Goal: Ask a question

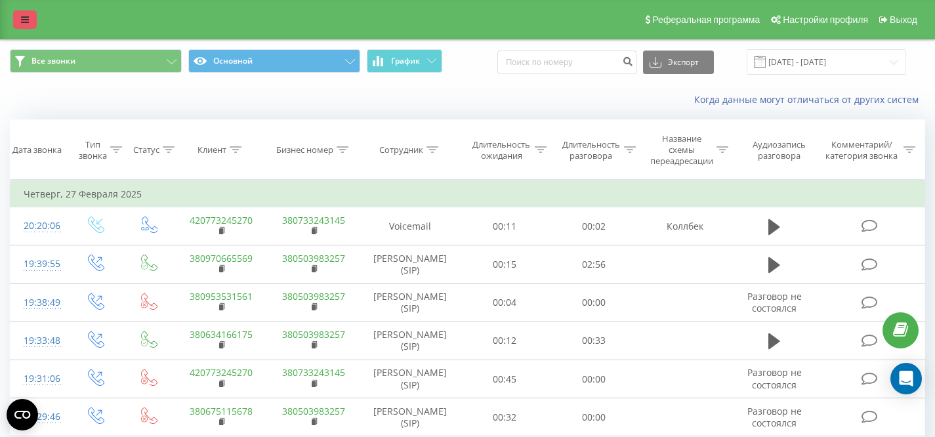
click at [24, 22] on icon at bounding box center [25, 19] width 8 height 9
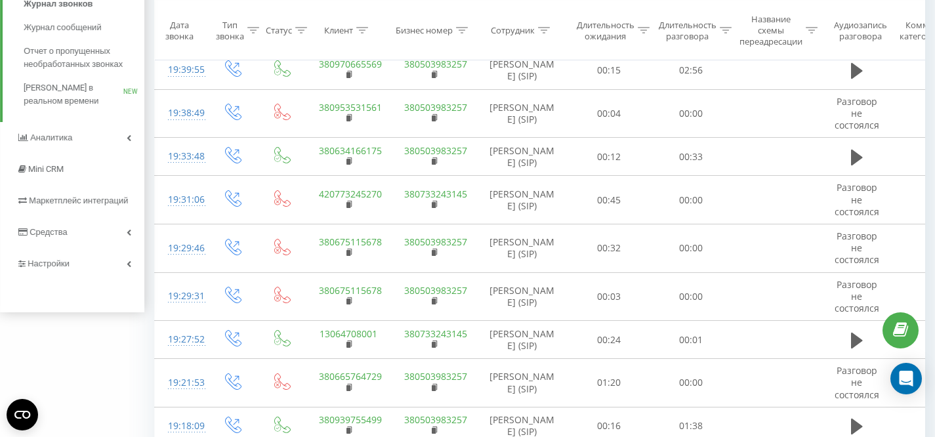
scroll to position [255, 0]
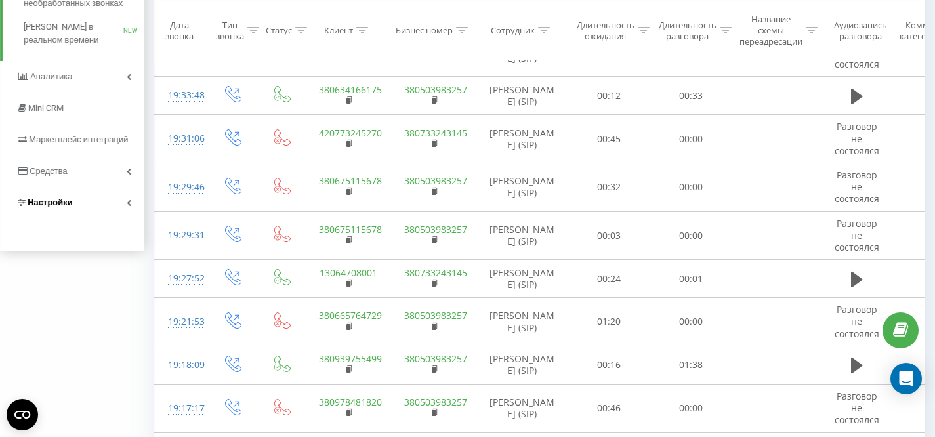
click at [55, 198] on span "Настройки" at bounding box center [50, 203] width 45 height 10
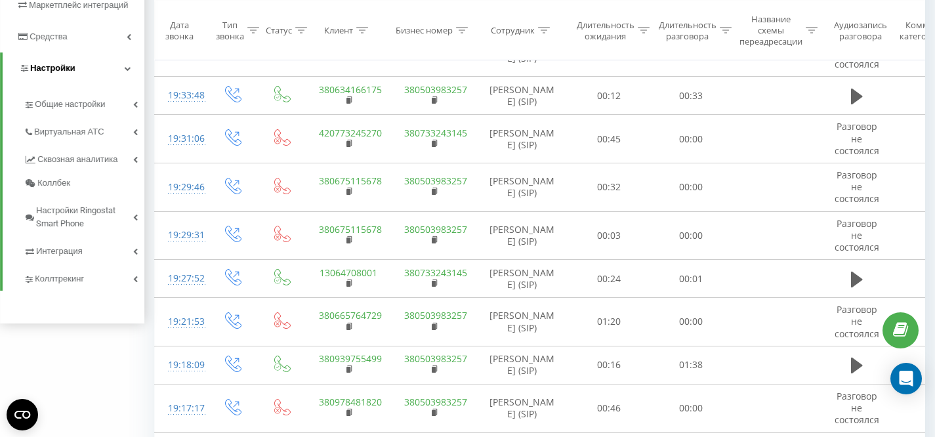
scroll to position [121, 0]
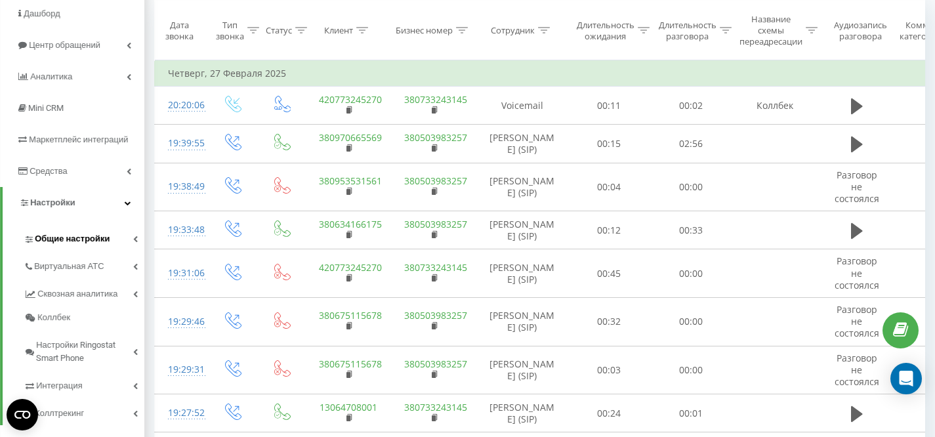
click at [63, 247] on link "Общие настройки" at bounding box center [84, 237] width 121 height 28
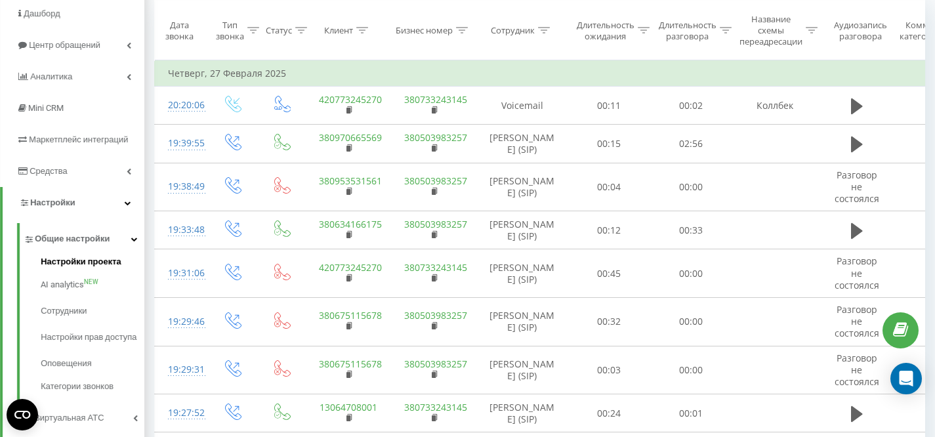
click at [65, 258] on span "Настройки проекта" at bounding box center [81, 261] width 81 height 13
click at [905, 378] on icon "Open Intercom Messenger" at bounding box center [906, 378] width 15 height 17
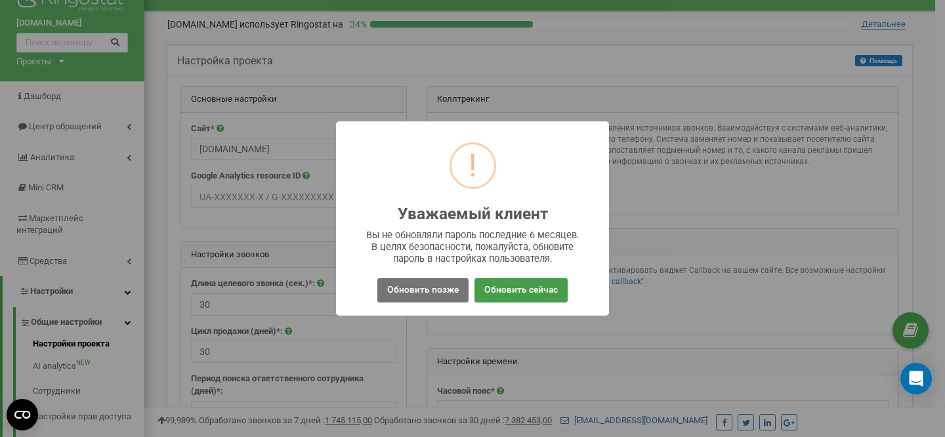
click at [524, 289] on button "Обновить сейчас" at bounding box center [521, 290] width 93 height 24
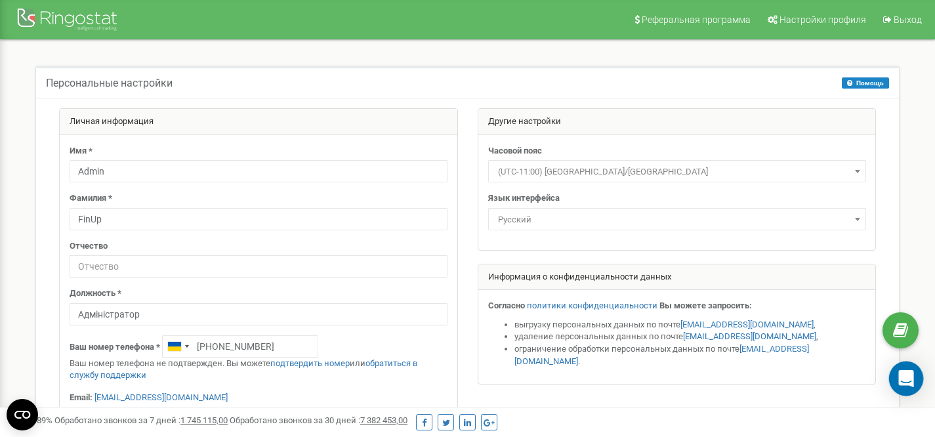
click at [918, 381] on div "Open Intercom Messenger" at bounding box center [906, 379] width 35 height 35
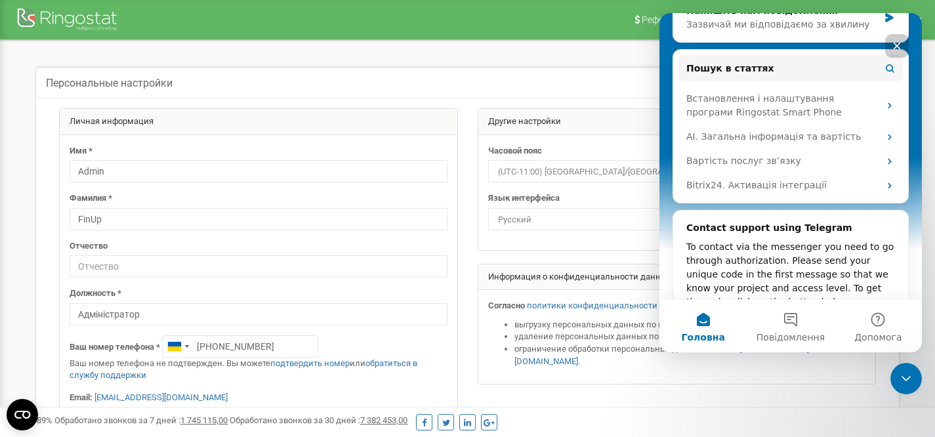
scroll to position [243, 0]
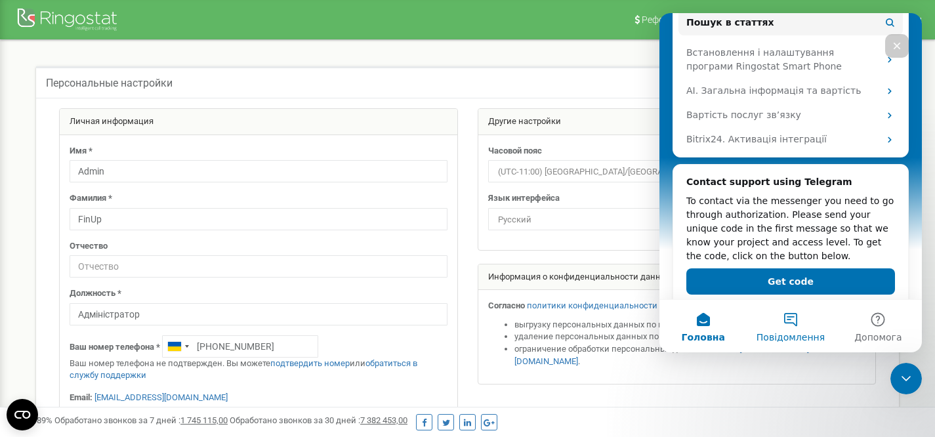
click at [796, 324] on button "Повідомлення" at bounding box center [790, 326] width 87 height 53
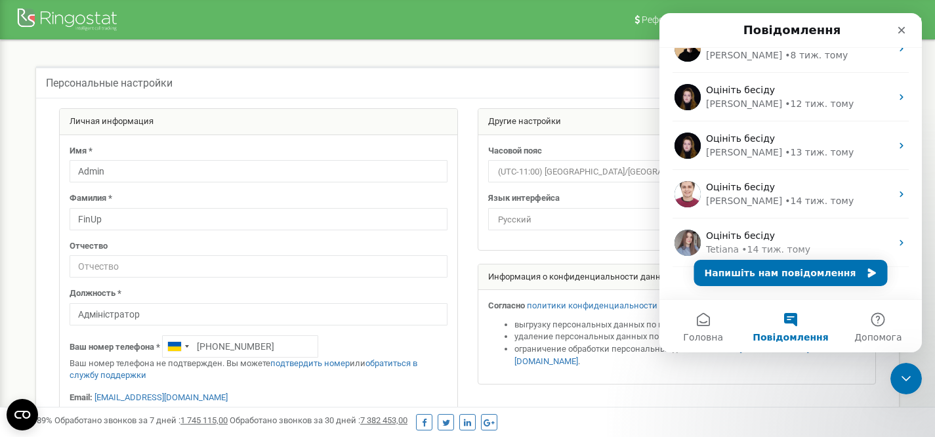
scroll to position [287, 0]
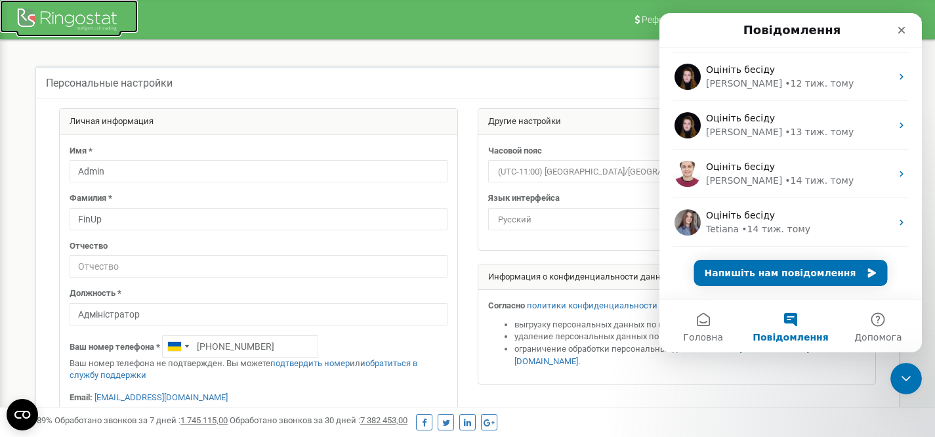
click at [135, 20] on link at bounding box center [69, 16] width 138 height 33
click at [909, 377] on icon "Закрити програму для спілкування Intercom" at bounding box center [905, 377] width 16 height 16
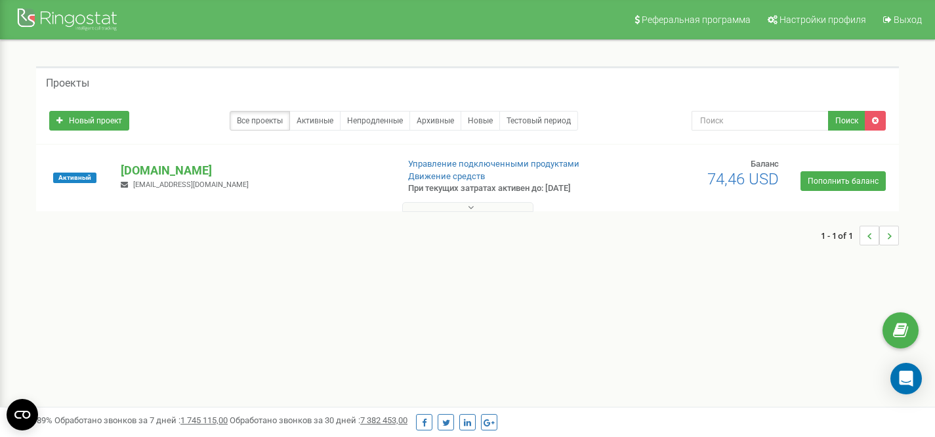
click at [458, 205] on button at bounding box center [467, 207] width 131 height 10
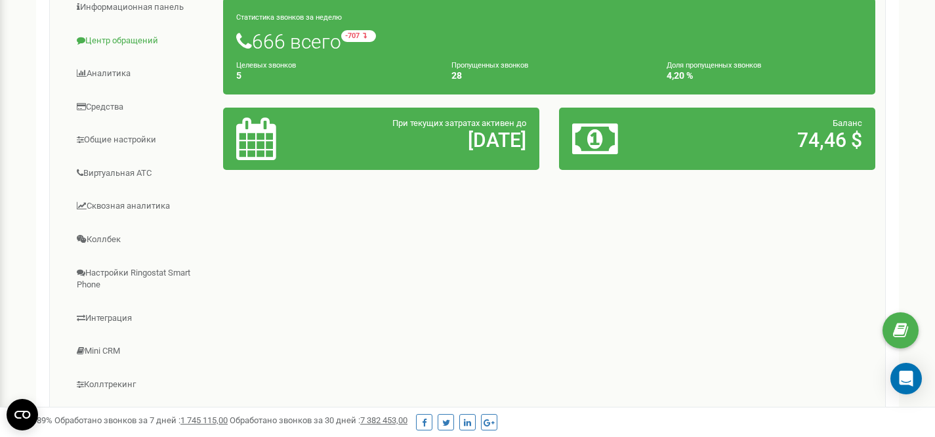
scroll to position [1, 0]
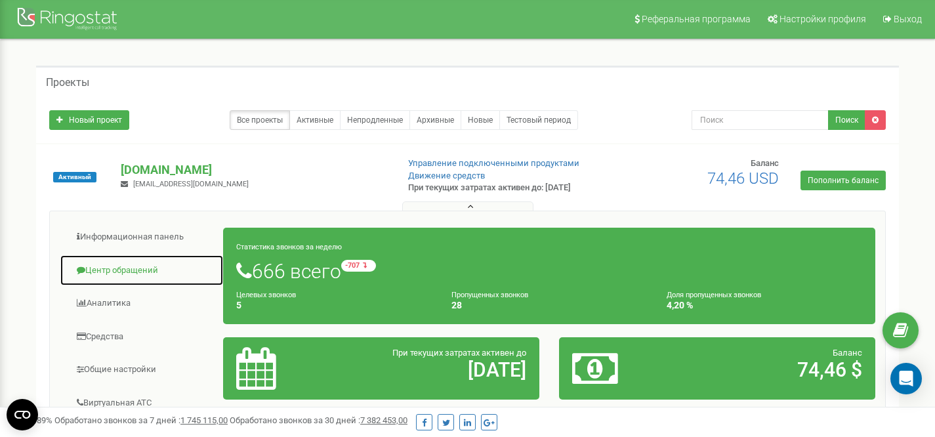
click at [127, 266] on link "Центр обращений" at bounding box center [142, 271] width 164 height 32
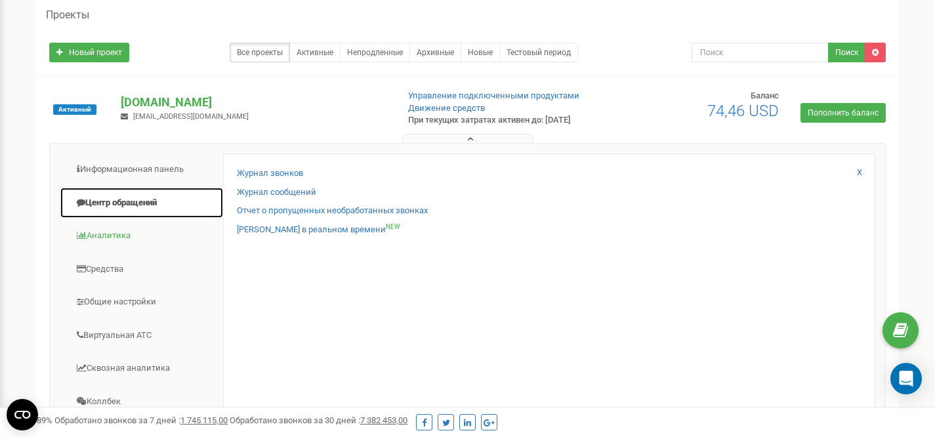
scroll to position [102, 0]
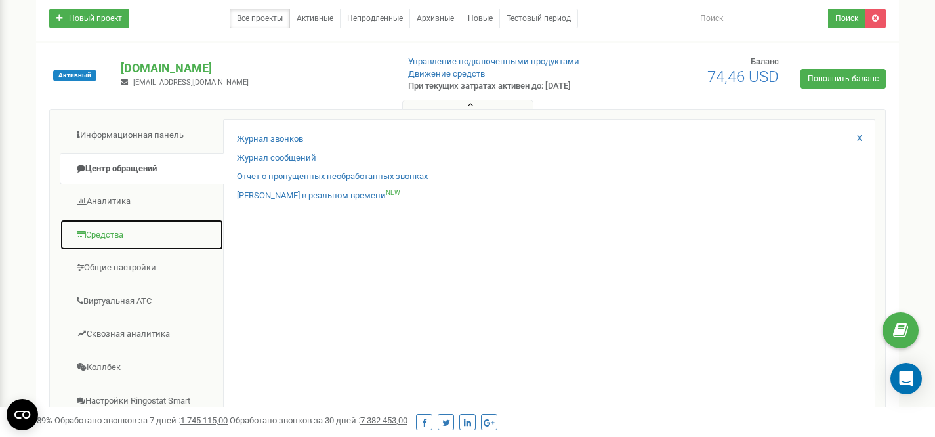
click at [115, 236] on link "Средства" at bounding box center [142, 235] width 164 height 32
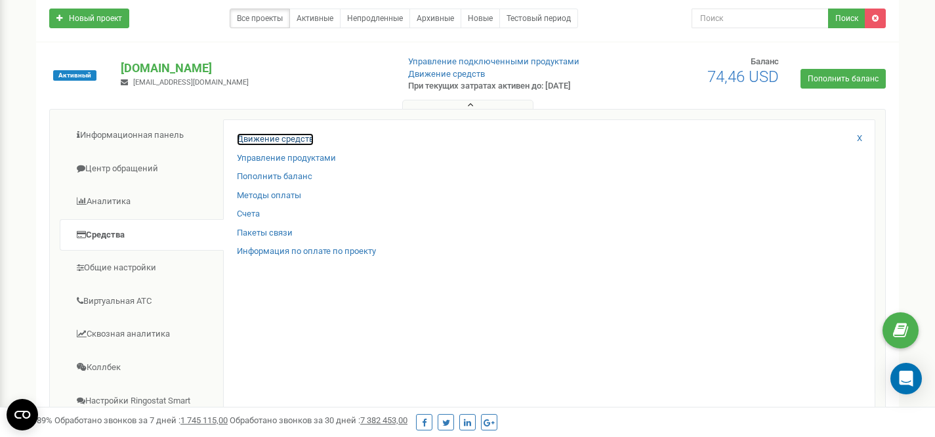
click at [267, 137] on link "Движение средств" at bounding box center [275, 139] width 77 height 12
click at [276, 140] on link "Движение средств" at bounding box center [275, 139] width 77 height 12
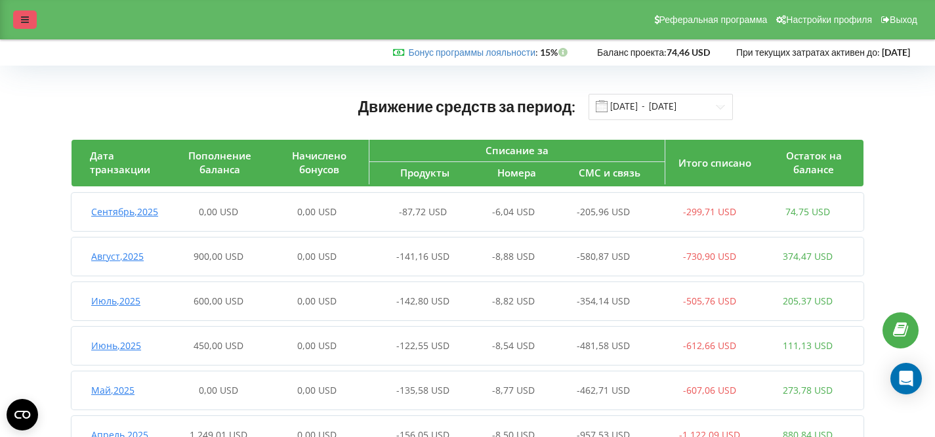
click at [26, 12] on div at bounding box center [25, 20] width 24 height 18
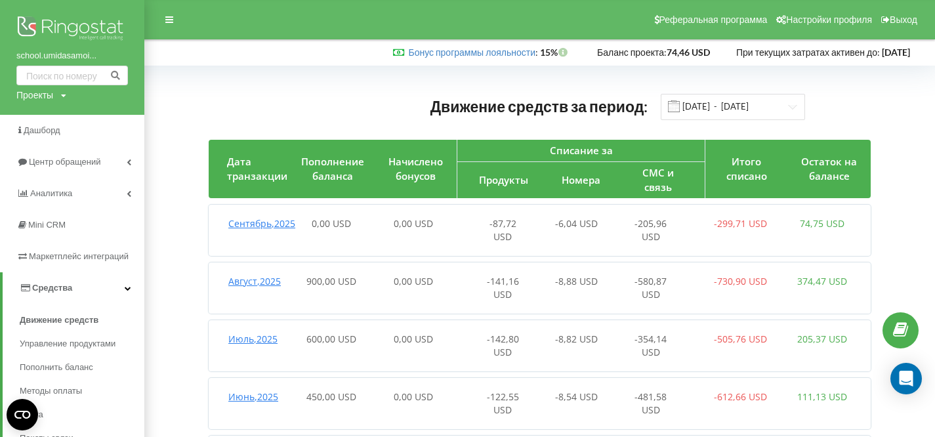
click at [42, 96] on div "Проекты" at bounding box center [34, 95] width 37 height 13
click at [61, 96] on div "Проекты school.umidasamoienko.com" at bounding box center [41, 95] width 50 height 13
click at [77, 56] on link "school.umidasamoi..." at bounding box center [72, 55] width 112 height 13
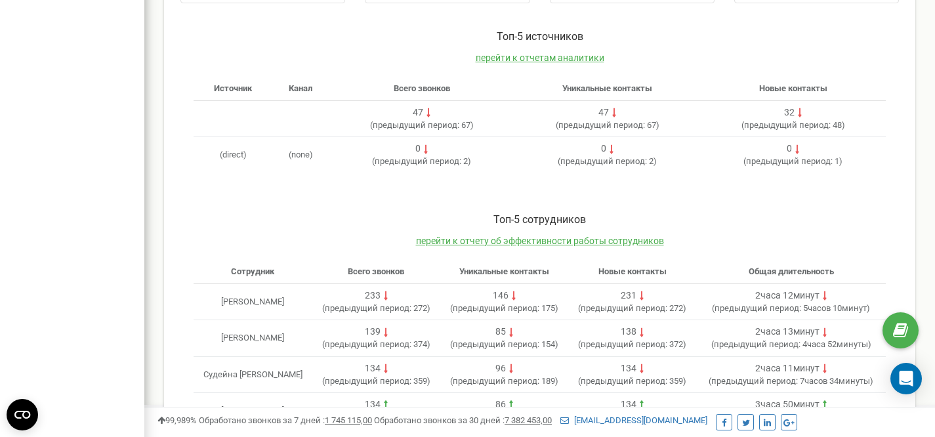
scroll to position [466, 0]
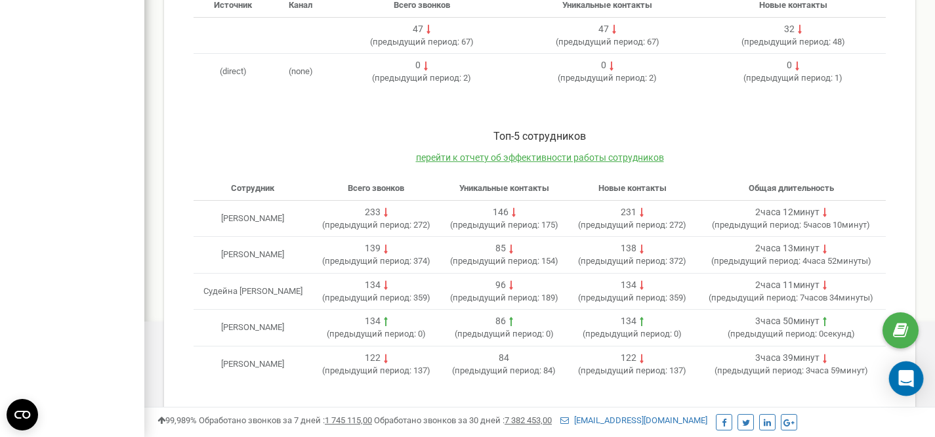
click at [918, 386] on div "Open Intercom Messenger" at bounding box center [906, 379] width 35 height 35
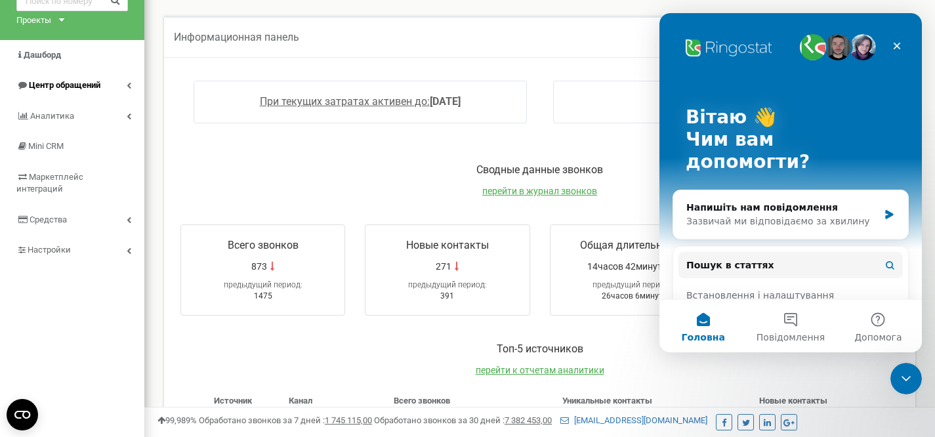
scroll to position [0, 0]
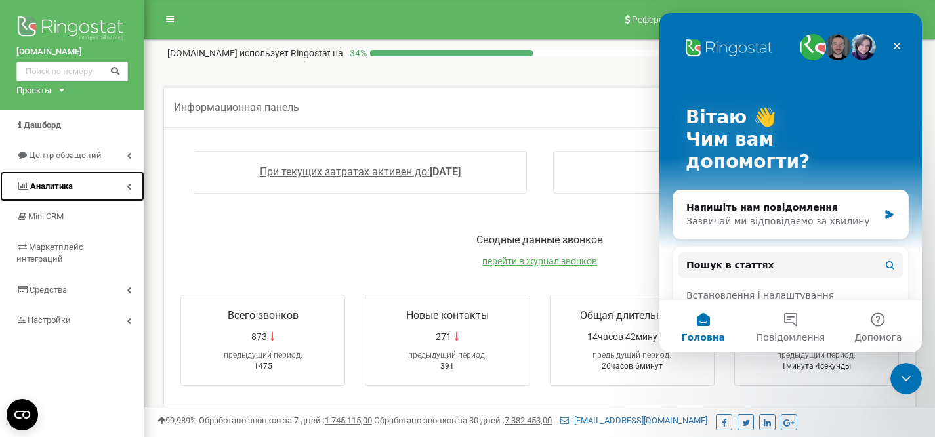
click at [55, 184] on span "Аналитика" at bounding box center [51, 186] width 43 height 10
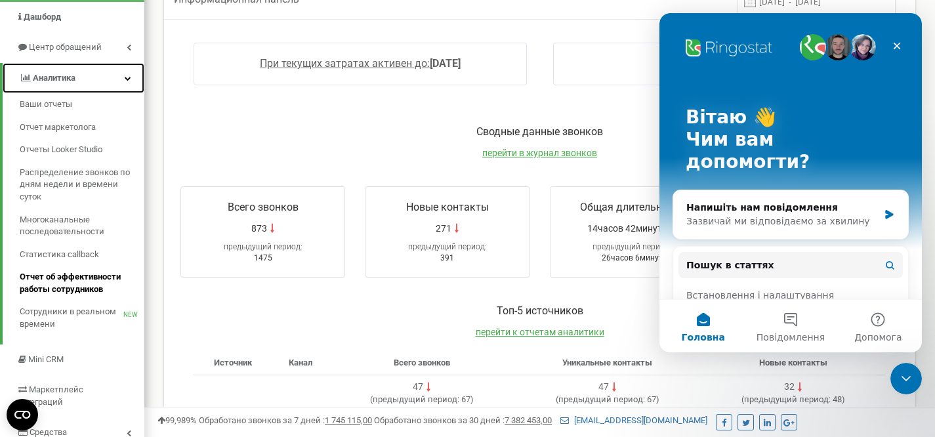
scroll to position [108, 0]
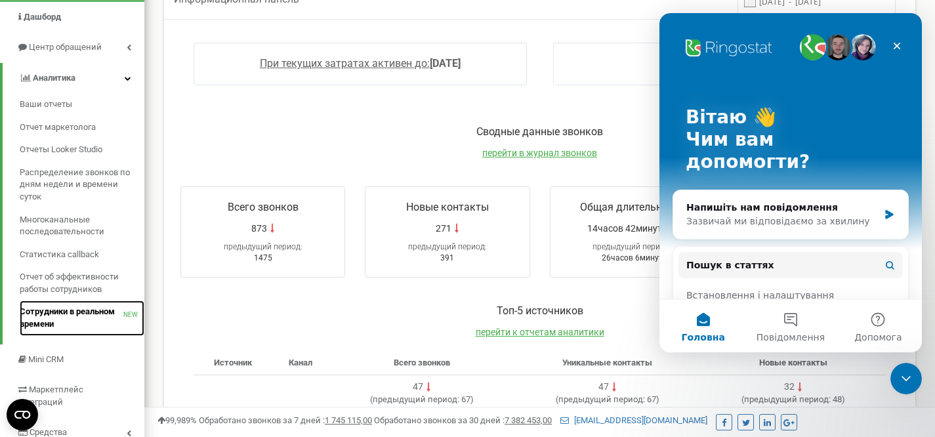
click at [68, 307] on span "Сотрудники в реальном времени" at bounding box center [72, 318] width 104 height 24
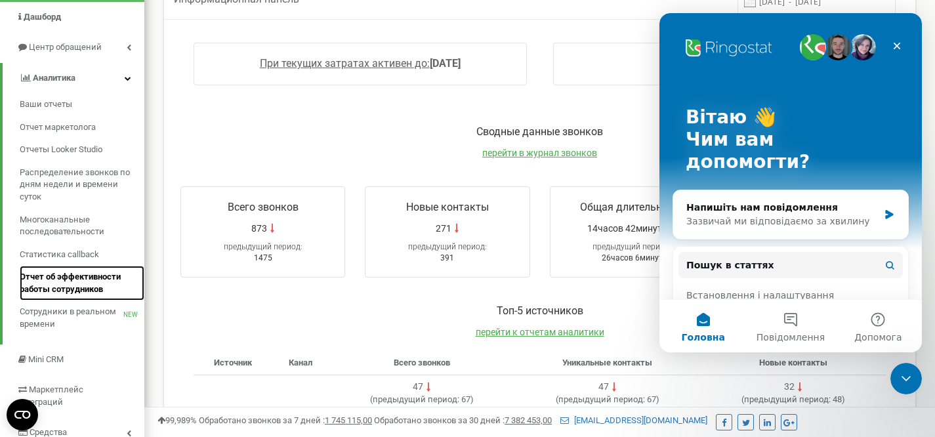
click at [81, 279] on span "Отчет об эффективности работы сотрудников" at bounding box center [79, 283] width 118 height 24
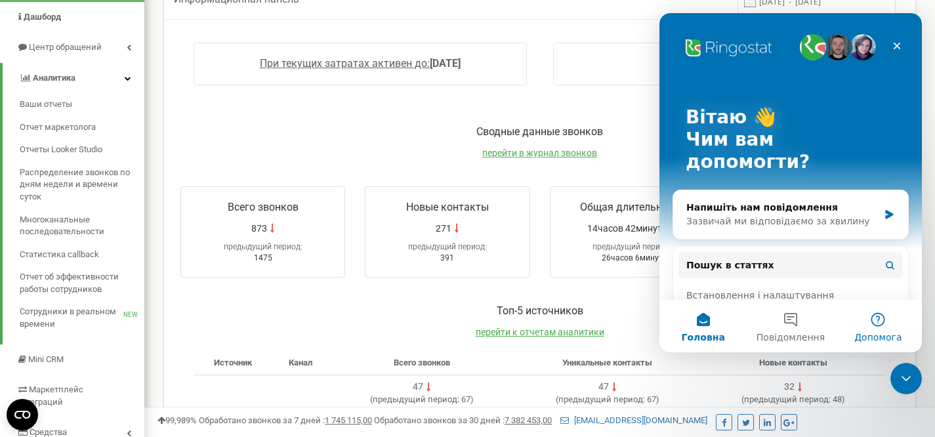
click at [869, 329] on button "Допомога" at bounding box center [878, 326] width 87 height 53
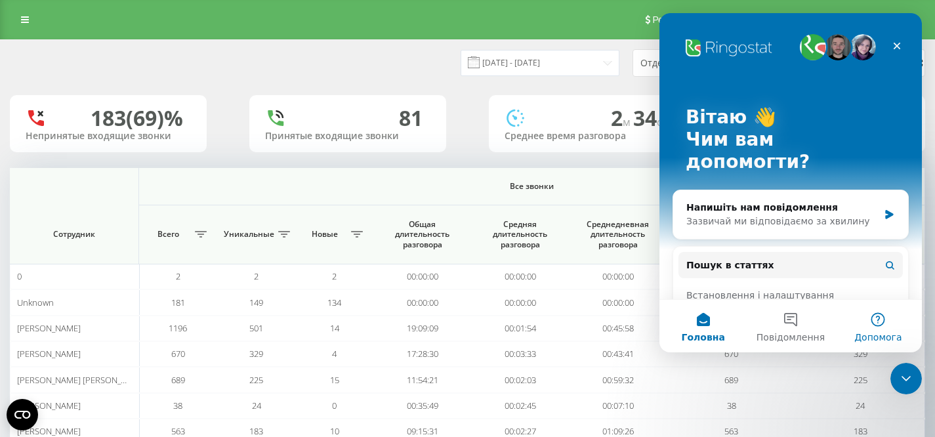
click at [874, 324] on button "Допомога" at bounding box center [878, 326] width 87 height 53
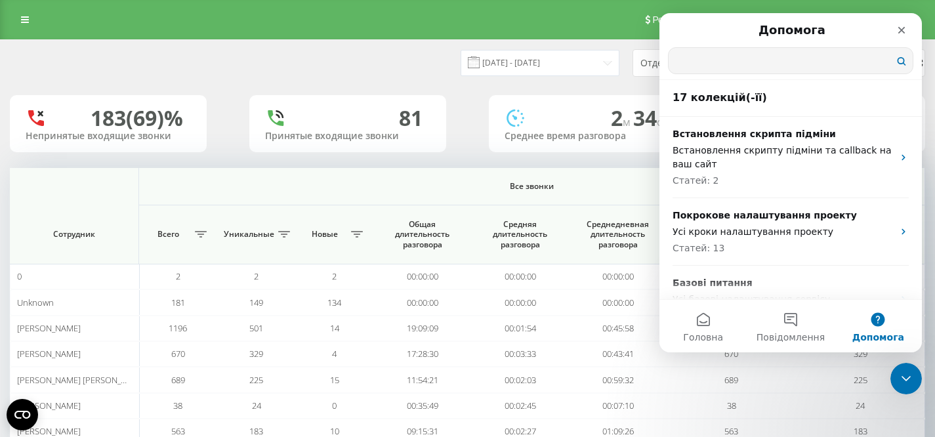
drag, startPoint x: 719, startPoint y: 55, endPoint x: 723, endPoint y: 64, distance: 9.8
click at [719, 55] on input "Пошук в статтях" at bounding box center [791, 61] width 244 height 26
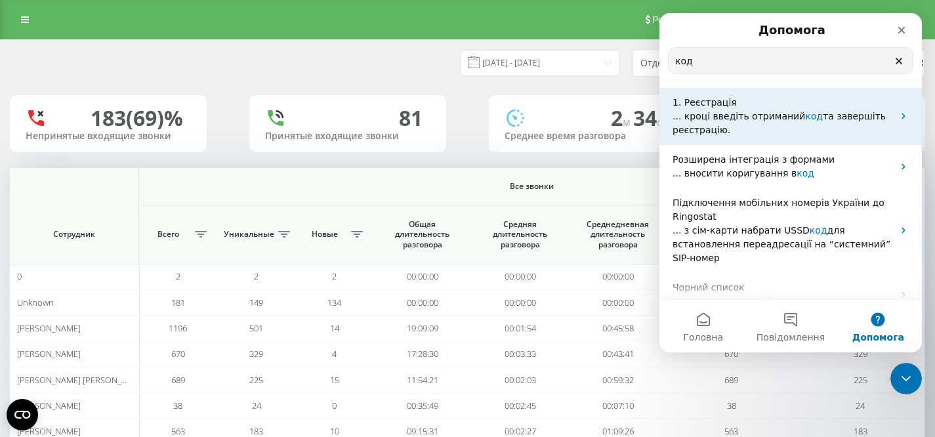
scroll to position [332, 0]
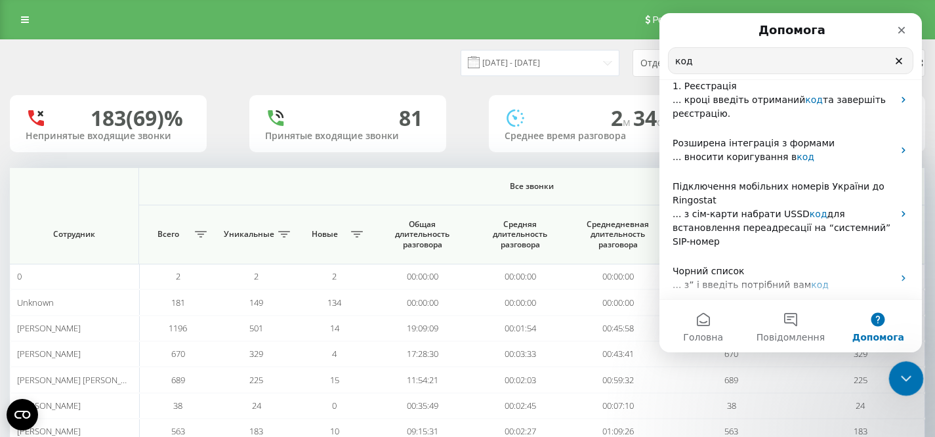
type input "код"
click at [899, 378] on icon "Закрити програму для спілкування Intercom" at bounding box center [905, 377] width 16 height 16
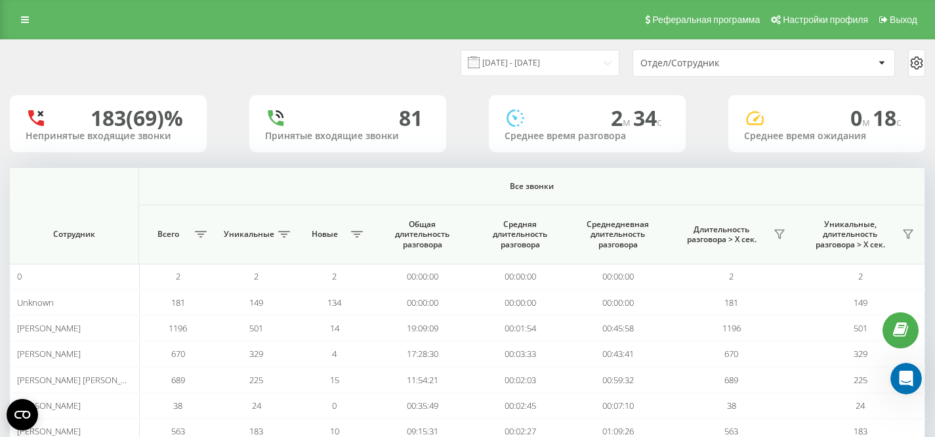
scroll to position [0, 0]
click at [794, 20] on span "Настройки профиля" at bounding box center [825, 19] width 85 height 11
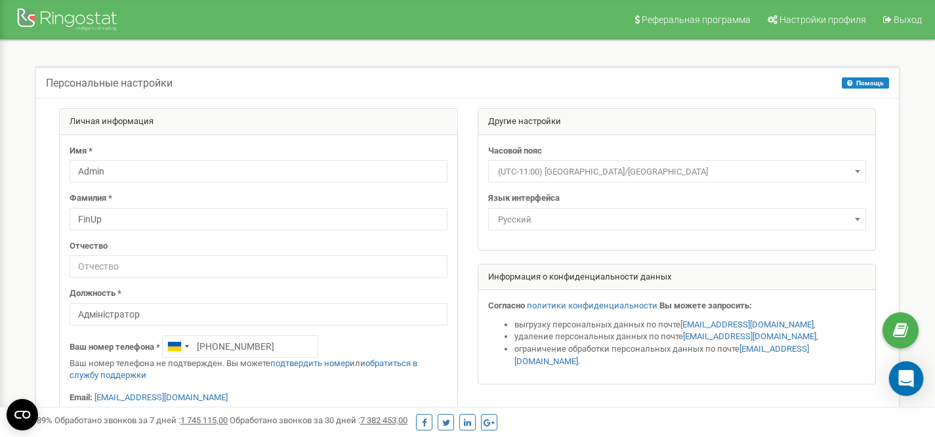
click at [905, 379] on icon "Open Intercom Messenger" at bounding box center [906, 378] width 15 height 17
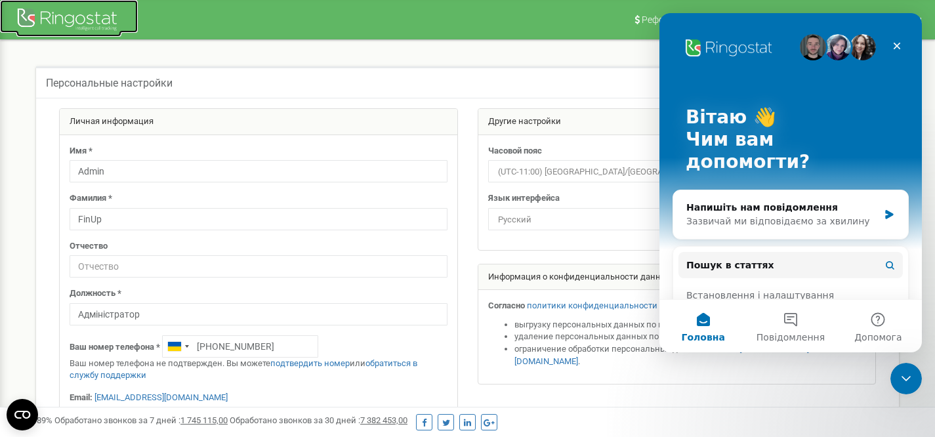
click at [51, 15] on div at bounding box center [68, 21] width 105 height 32
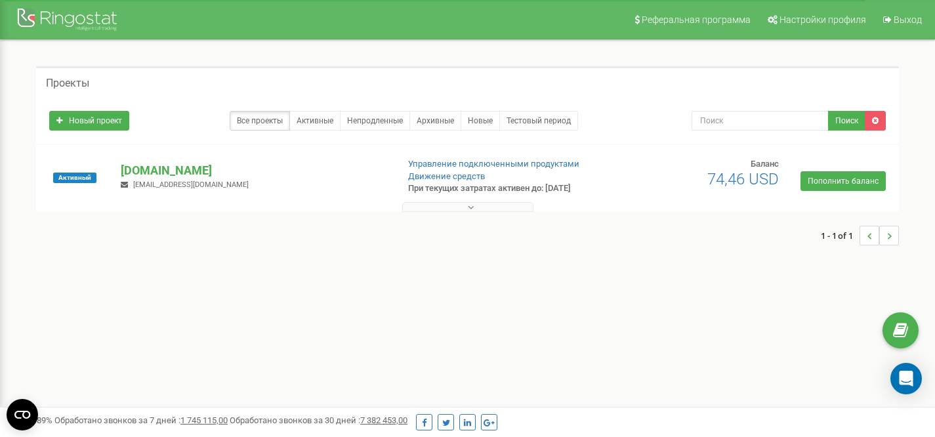
click at [498, 205] on button at bounding box center [467, 207] width 131 height 10
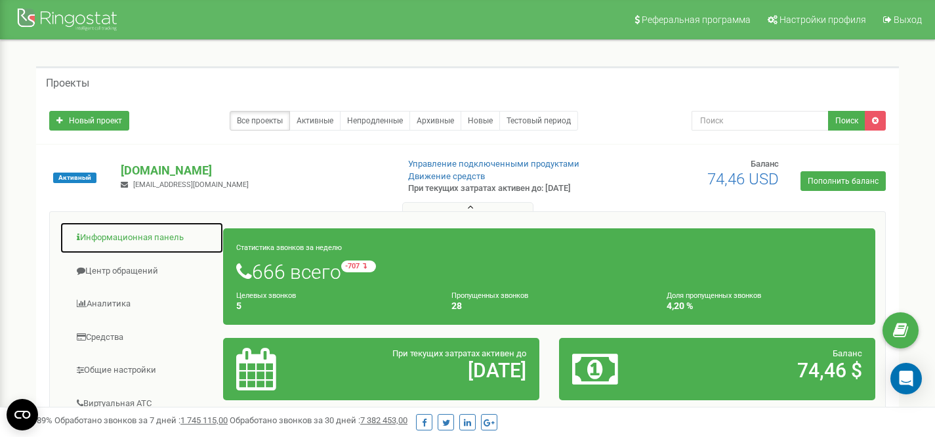
click at [129, 234] on link "Информационная панель" at bounding box center [142, 238] width 164 height 32
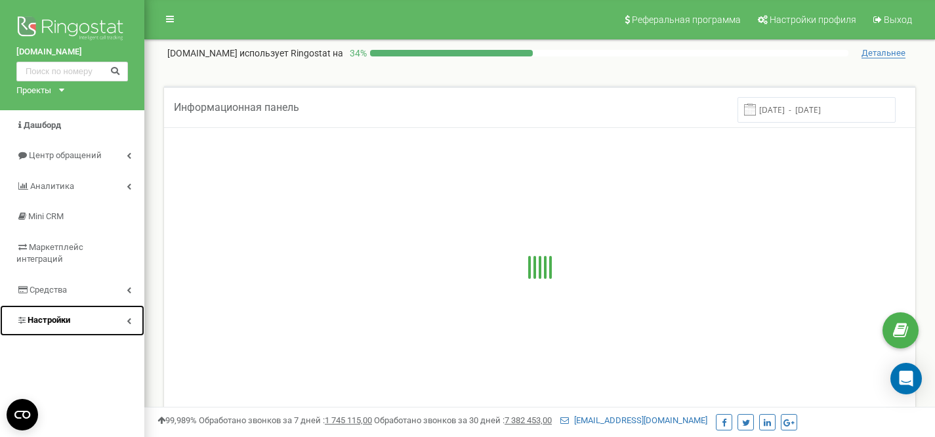
click at [124, 309] on link "Настройки" at bounding box center [72, 320] width 144 height 31
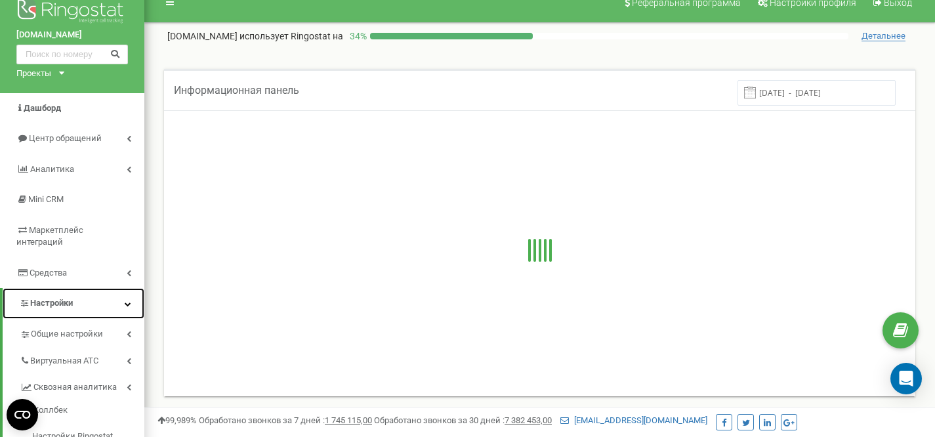
scroll to position [146, 0]
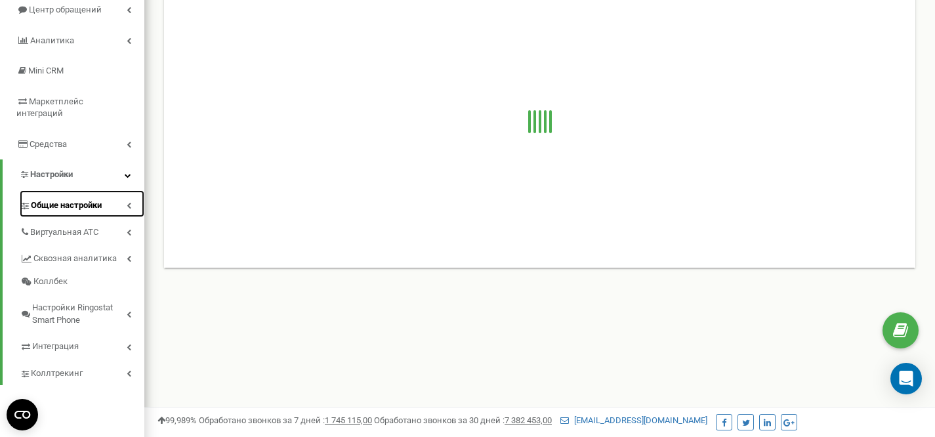
click at [127, 202] on icon at bounding box center [129, 205] width 5 height 7
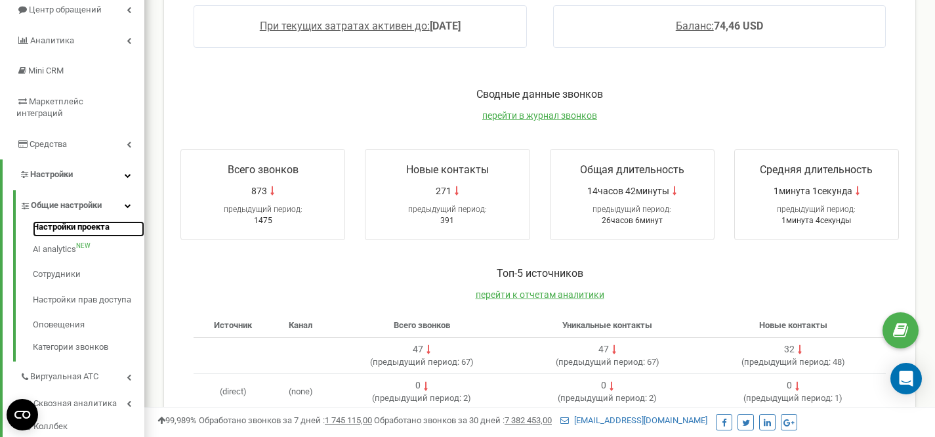
click at [96, 221] on link "Настройки проекта" at bounding box center [89, 229] width 112 height 16
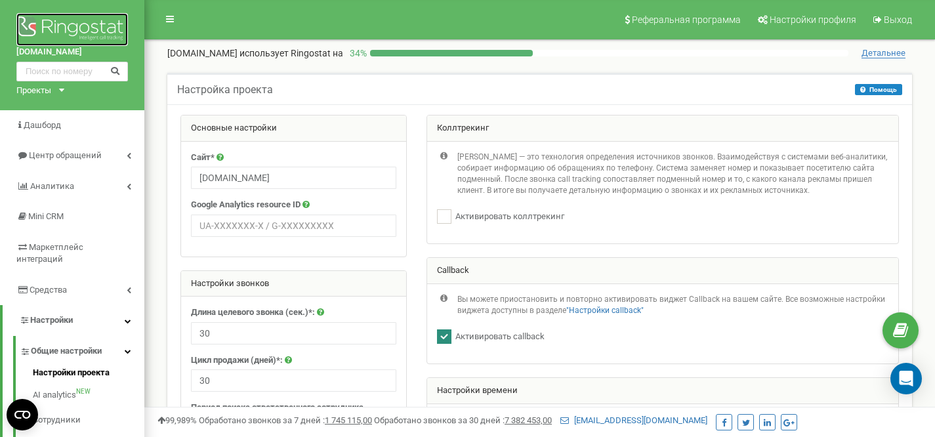
click at [93, 23] on img at bounding box center [72, 29] width 112 height 33
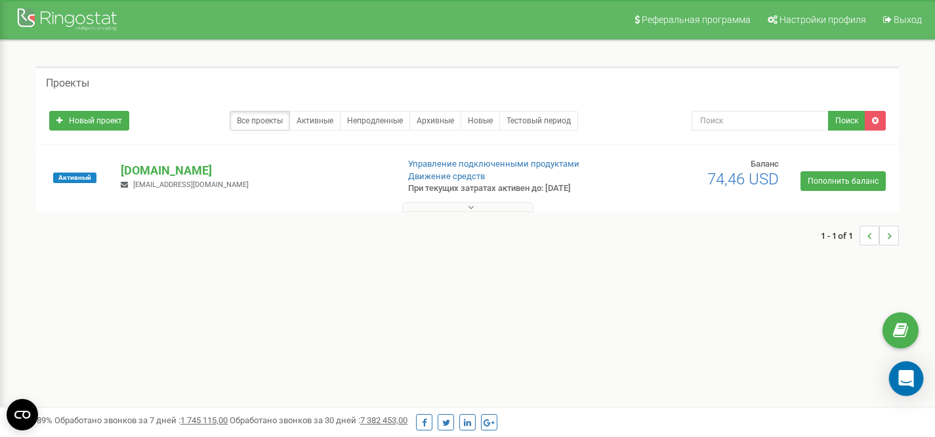
click at [903, 372] on icon "Open Intercom Messenger" at bounding box center [906, 378] width 15 height 17
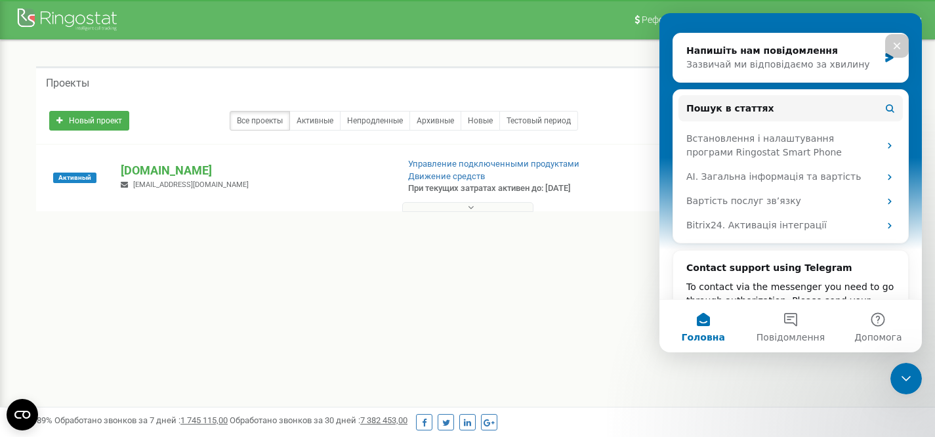
scroll to position [232, 0]
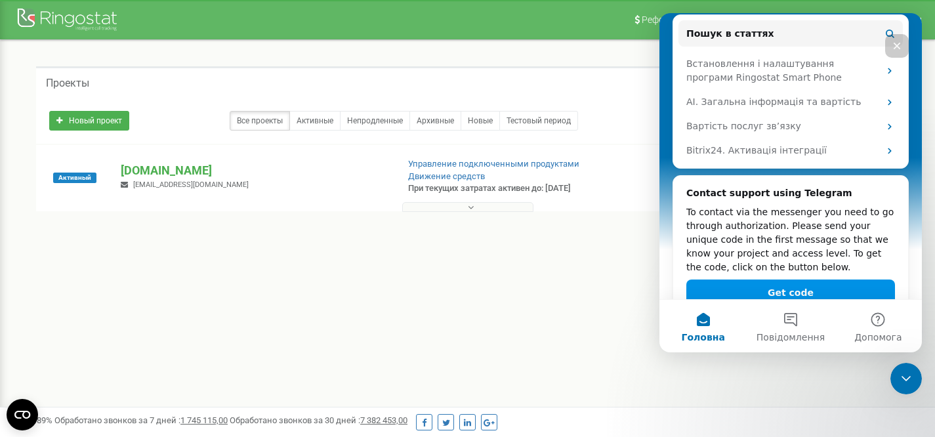
click at [792, 280] on button "Get code" at bounding box center [791, 293] width 209 height 26
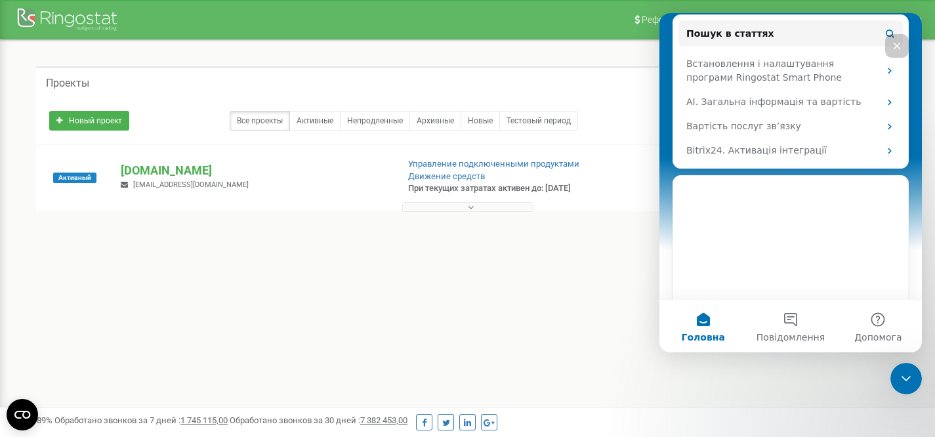
scroll to position [224, 0]
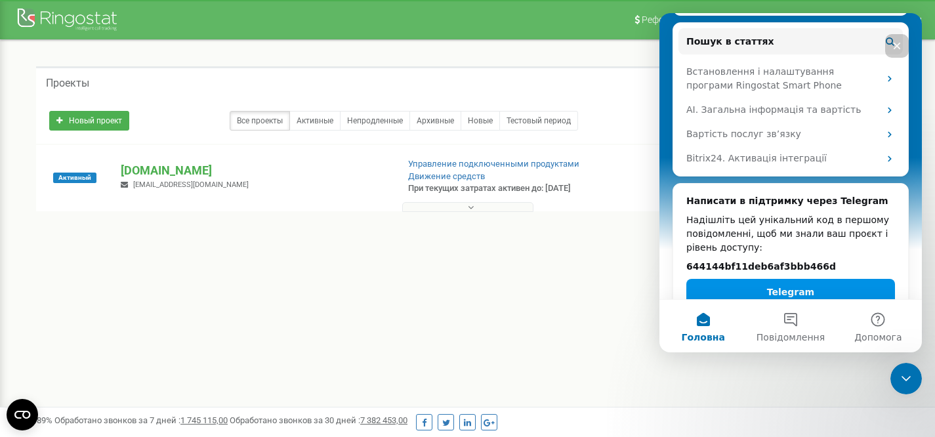
click at [785, 279] on button "Telegram" at bounding box center [791, 292] width 209 height 26
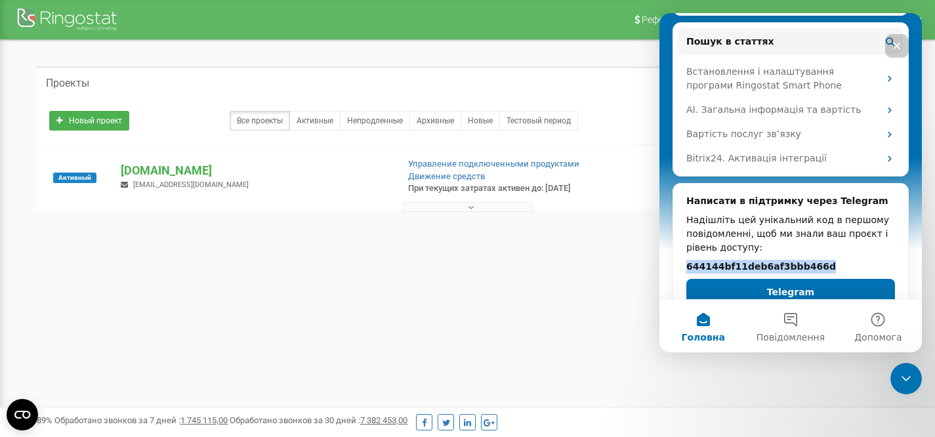
drag, startPoint x: 833, startPoint y: 241, endPoint x: 682, endPoint y: 243, distance: 151.0
click at [682, 243] on div "Написати в підтримку через Telegram Надішліть цей унікальний код в першому пові…" at bounding box center [790, 250] width 235 height 132
copy h2 "644144bf11deb6af3bbb466d"
click at [906, 375] on icon "Закрити програму для спілкування Intercom" at bounding box center [905, 377] width 16 height 16
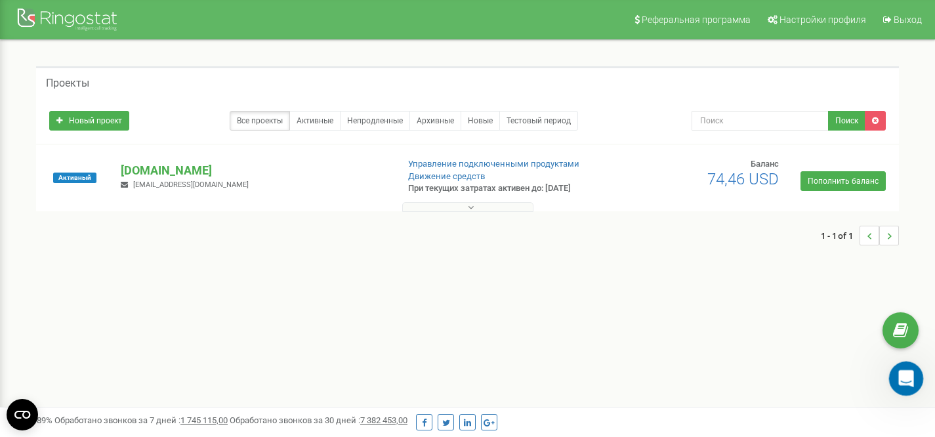
scroll to position [0, 0]
